Goal: Register for event/course

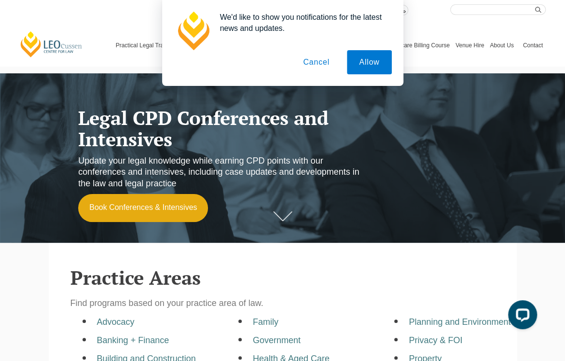
click at [316, 63] on button "Cancel" at bounding box center [316, 62] width 51 height 24
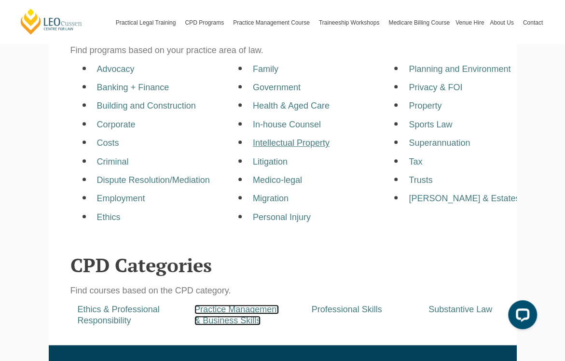
scroll to position [308, 0]
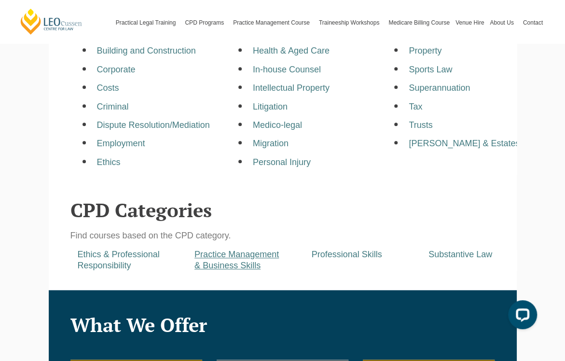
click at [245, 268] on a=pages/cpd-programs&taxons=pages/cpd-programs/cpd-category/practice-management-and-business-skills&_gl=1*g6zvfs*_gcl_au*MTk1OTgzMjA4Mi4xNzU0OTc3MDM1*_ga*MjA5NDE3OTE2OC4xNzU0OTc3MDM1*_ga_67CL6ZM7M8*czE3NTQ5NzcwMzUkbzEkZzAkdDE3NTQ5NzcwMzUkajYwJGwwJGgxMTc0Nzc3MjE4"] "Practice Management & Business Skills" at bounding box center [237, 260] width 84 height 21
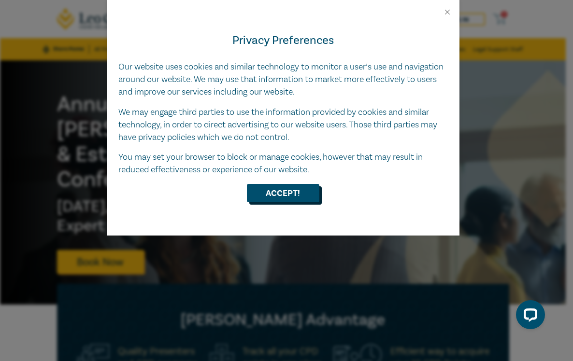
click at [270, 190] on button "Accept!" at bounding box center [283, 193] width 72 height 18
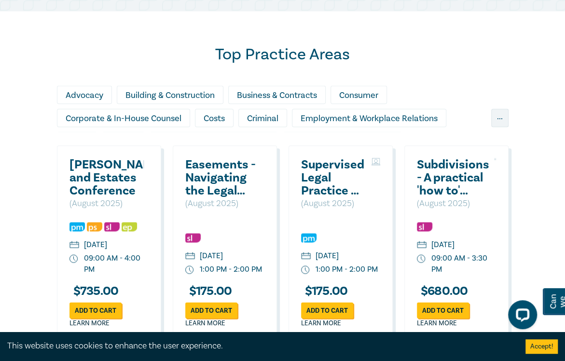
scroll to position [821, 0]
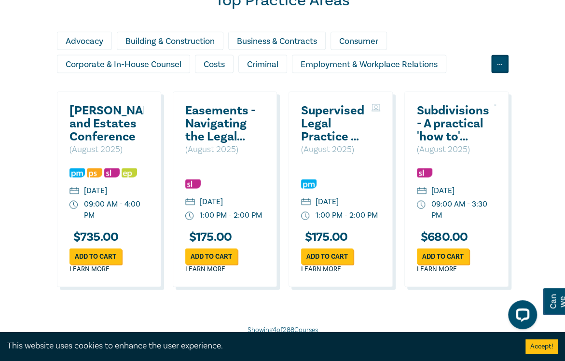
click at [494, 59] on div "..." at bounding box center [499, 64] width 17 height 18
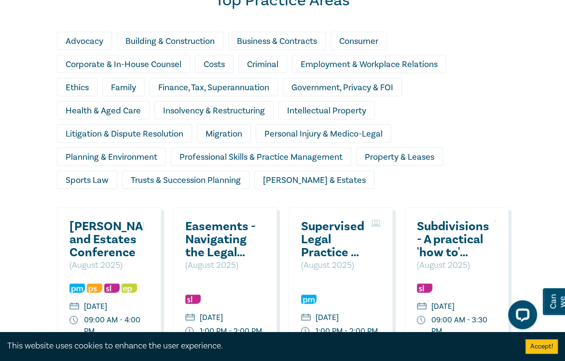
click at [215, 62] on div "Costs" at bounding box center [214, 64] width 39 height 18
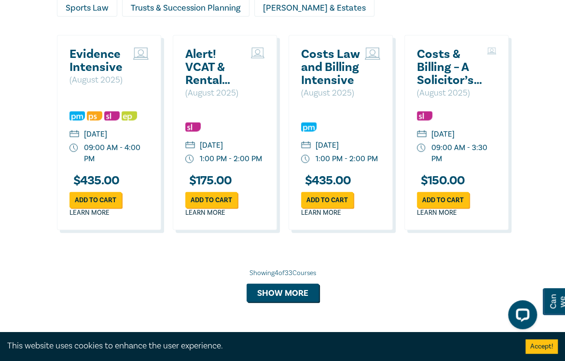
scroll to position [1014, 0]
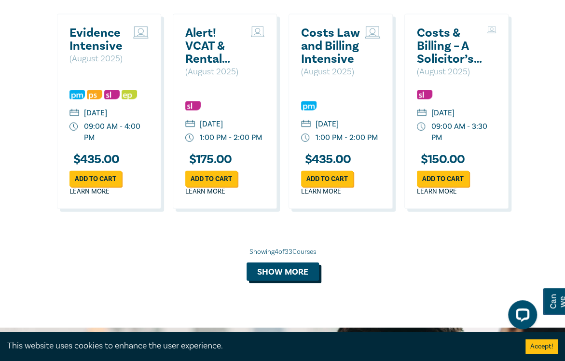
click at [291, 281] on button "Show more" at bounding box center [283, 272] width 72 height 18
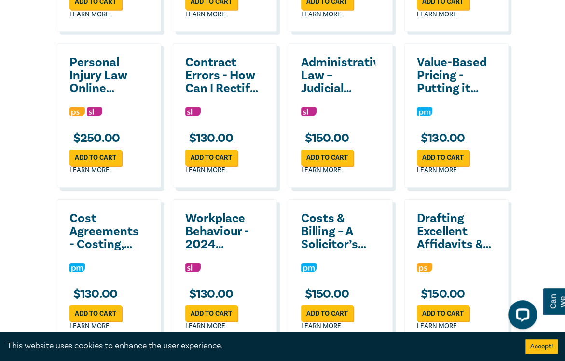
scroll to position [1400, 0]
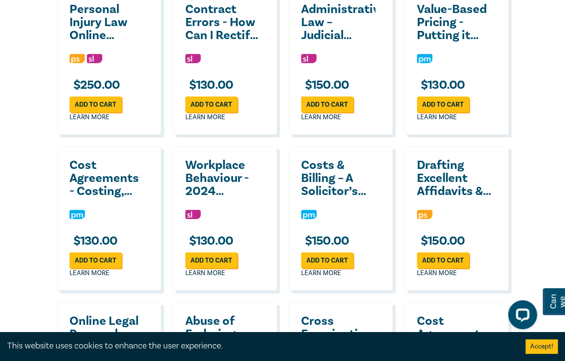
click at [317, 187] on h2 "Costs & Billing – A Solicitor’s Obligations – 2025 Update" at bounding box center [338, 178] width 74 height 39
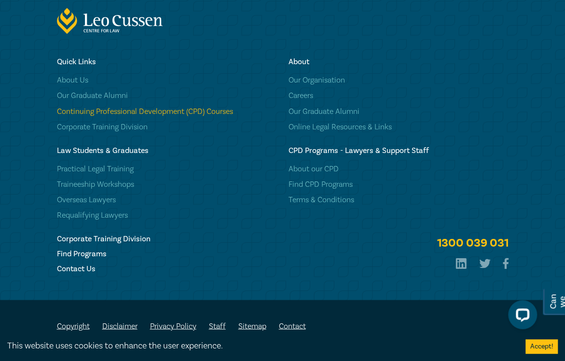
scroll to position [1662, 0]
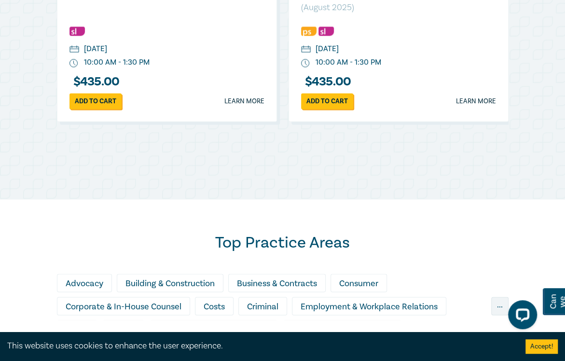
scroll to position [676, 0]
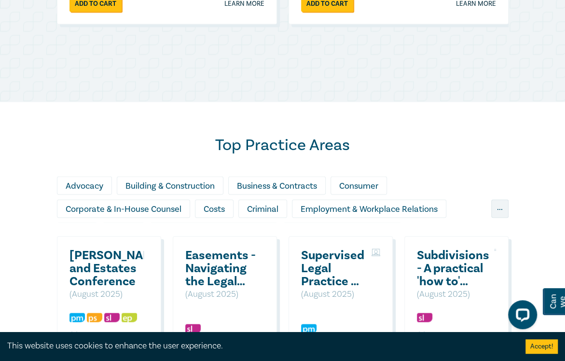
click at [207, 209] on div "Costs" at bounding box center [214, 208] width 39 height 18
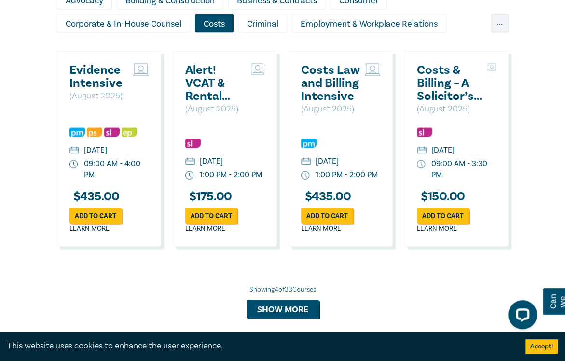
scroll to position [869, 0]
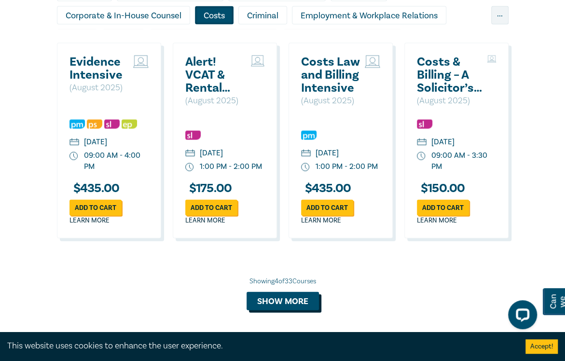
click at [311, 309] on button "Show more" at bounding box center [283, 301] width 72 height 18
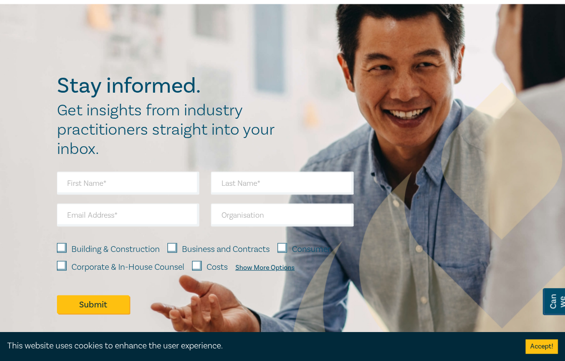
scroll to position [821, 0]
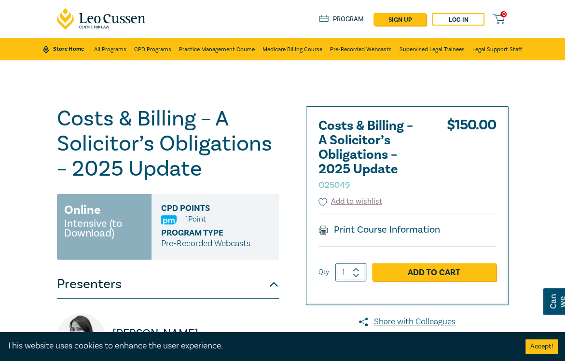
scroll to position [145, 0]
